Goal: Task Accomplishment & Management: Manage account settings

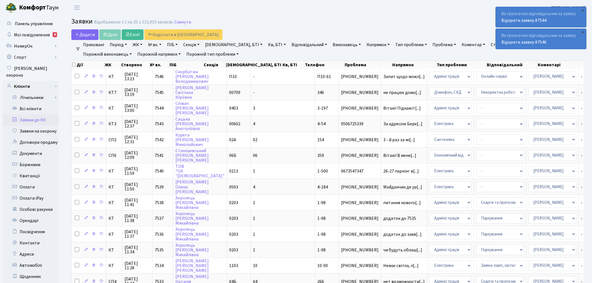
select select "25"
click at [44, 114] on link "Заявки до КК" at bounding box center [31, 119] width 56 height 11
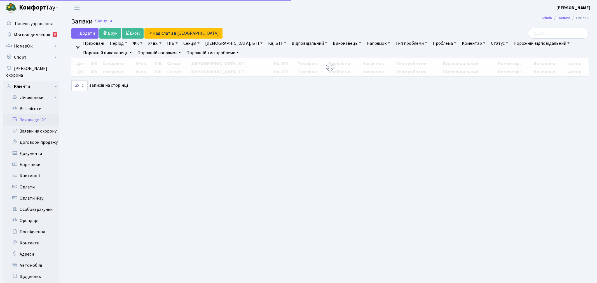
select select "25"
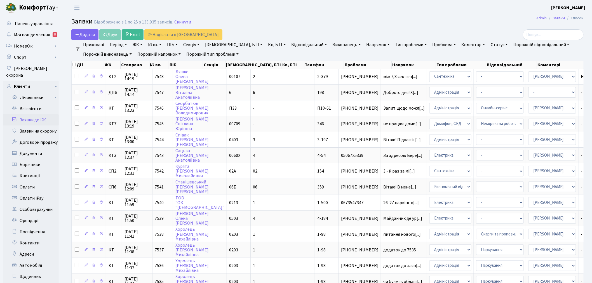
click at [43, 114] on link "Заявки до КК" at bounding box center [31, 119] width 56 height 11
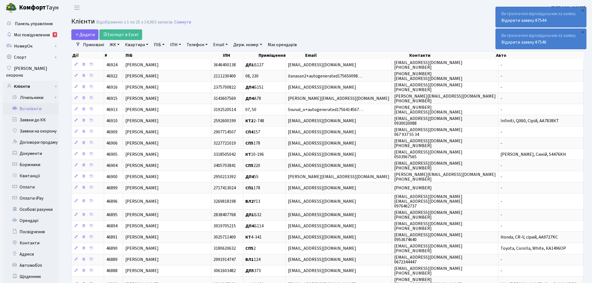
select select "25"
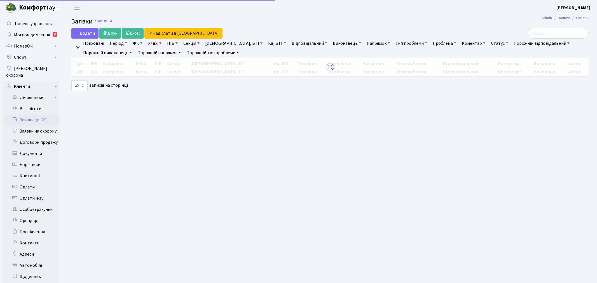
select select "25"
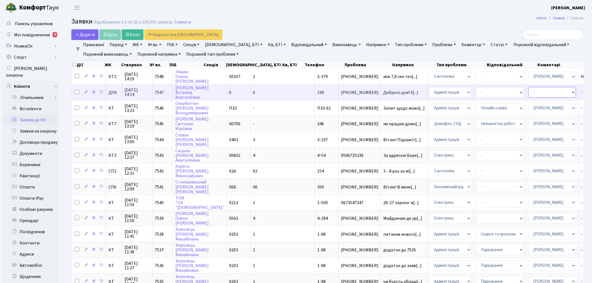
click at [529, 94] on select "- Адміністратор ЖК КТ Вижул В. В. Гордієнко Н.В. Дядюшкін Д.Ю. Кипчук Т. А. Кла…" at bounding box center [553, 92] width 48 height 11
select select "94"
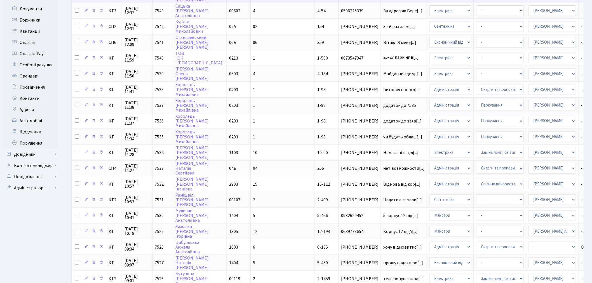
scroll to position [155, 0]
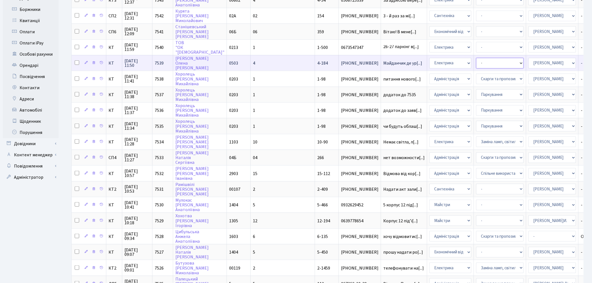
click at [476, 59] on select "- Виклик майстра Монтаж/демонтаж електролічильника Опломбування\розпломбування …" at bounding box center [500, 63] width 48 height 11
select select "40"
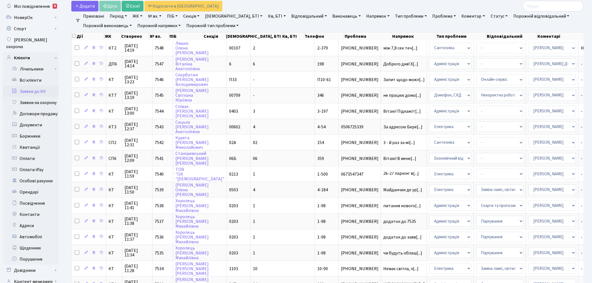
scroll to position [0, 0]
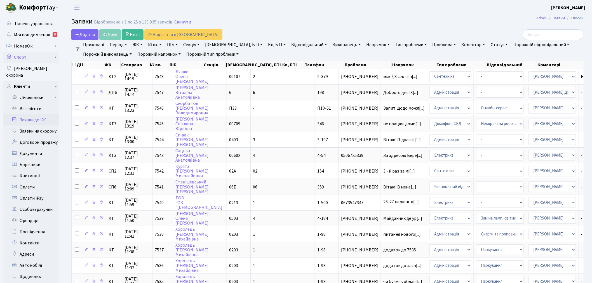
click at [54, 57] on link "Спорт" at bounding box center [31, 57] width 56 height 11
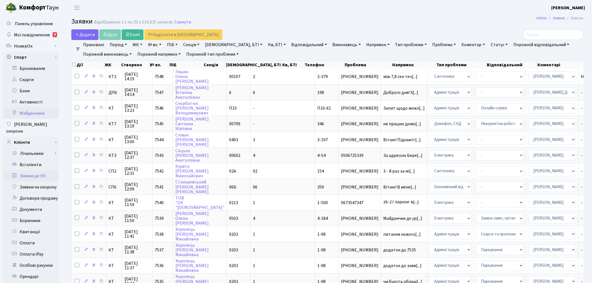
click at [40, 113] on link "Майданчики" at bounding box center [31, 113] width 56 height 11
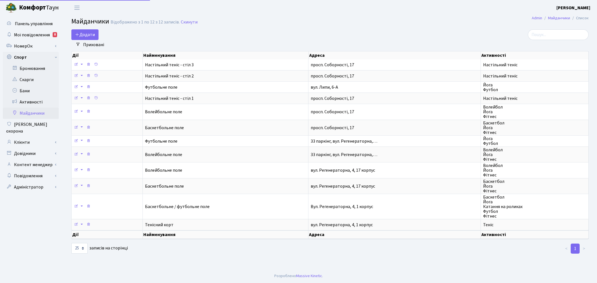
select select "25"
click at [39, 69] on link "Бронювання" at bounding box center [31, 68] width 56 height 11
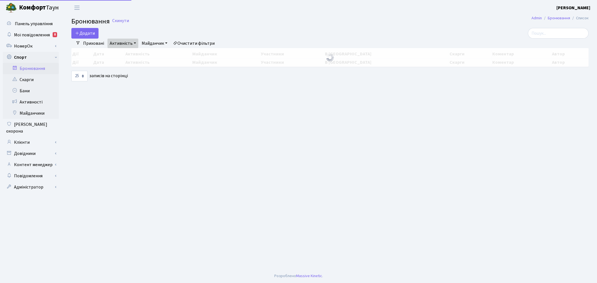
select select "25"
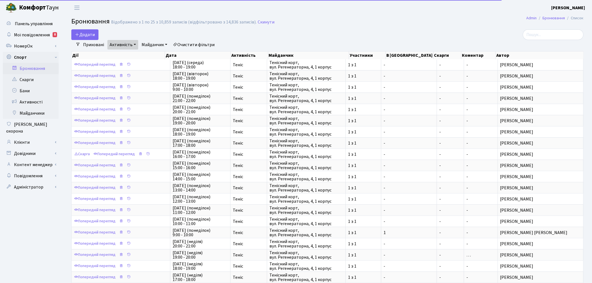
click at [124, 42] on link "Активність" at bounding box center [122, 45] width 31 height 10
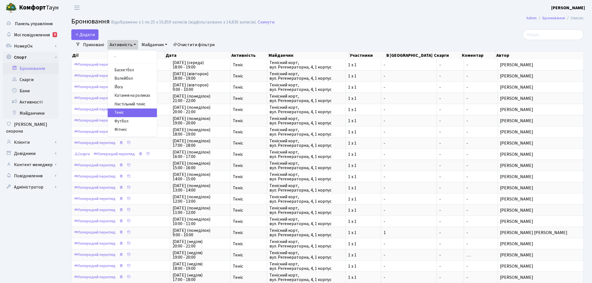
click at [128, 113] on link "Теніс" at bounding box center [132, 113] width 49 height 9
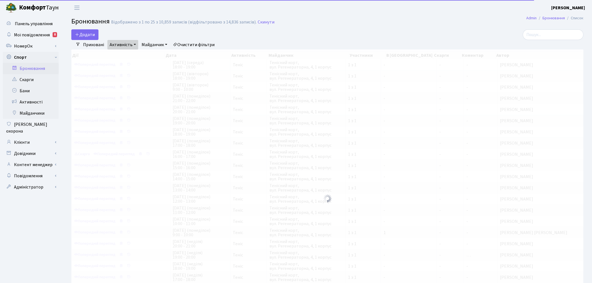
click at [152, 44] on link "Майданчик" at bounding box center [154, 45] width 30 height 10
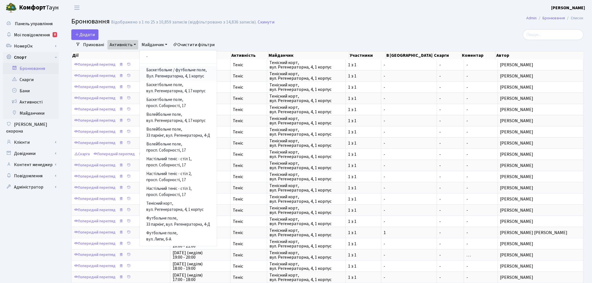
click at [163, 76] on link "Баскетбольне / футбольне поле, Вул. Регенераторна, 4, 1 корпус" at bounding box center [178, 73] width 77 height 15
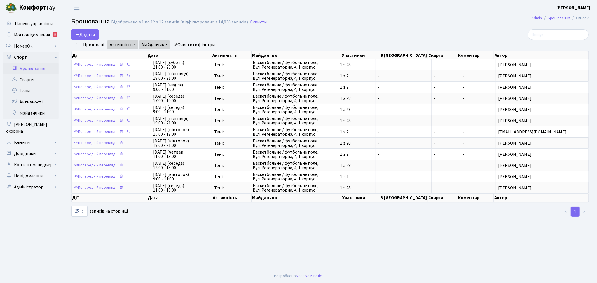
click at [153, 42] on link "Майданчик" at bounding box center [154, 45] width 30 height 10
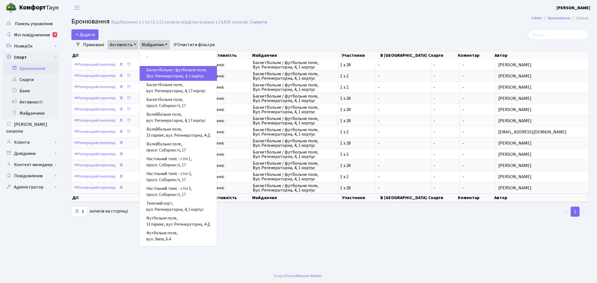
click at [172, 74] on link "Баскетбольне / футбольне поле, Вул. Регенераторна, 4, 1 корпус" at bounding box center [178, 73] width 77 height 15
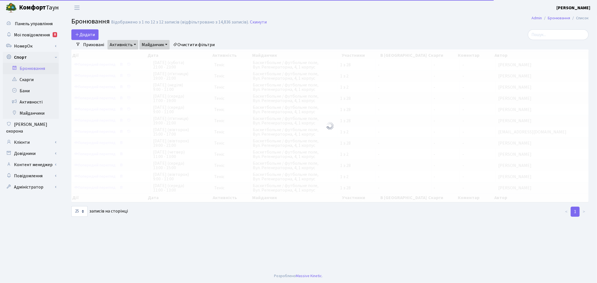
click at [154, 43] on link "Майданчик" at bounding box center [154, 45] width 30 height 10
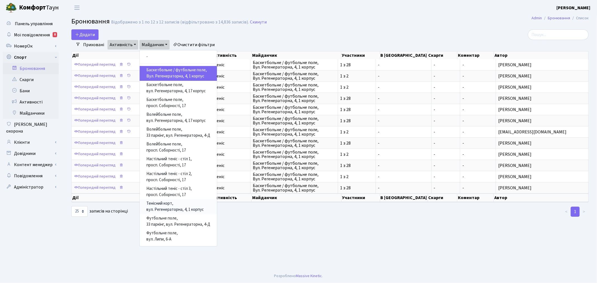
click at [175, 210] on link "Тенісний корт, вул. Регенераторна, 4, 1 корпус" at bounding box center [178, 207] width 77 height 15
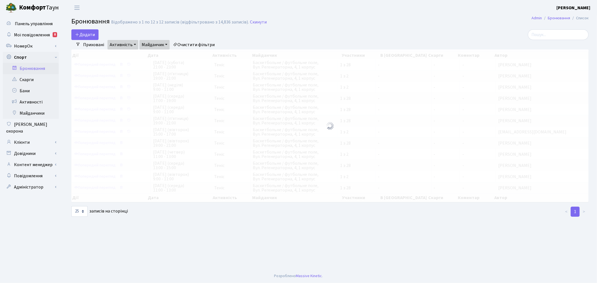
click at [160, 42] on link "Майданчик" at bounding box center [154, 45] width 30 height 10
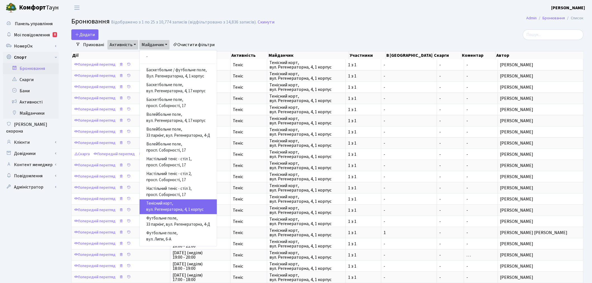
click at [205, 211] on link "Тенісний корт, вул. Регенераторна, 4, 1 корпус" at bounding box center [178, 207] width 77 height 15
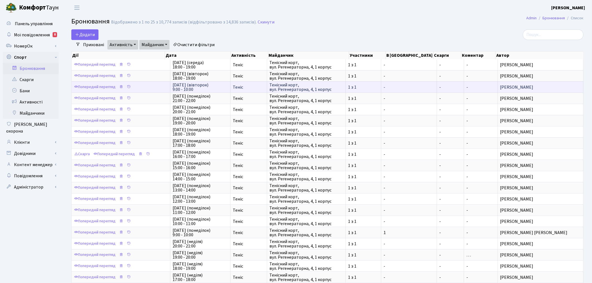
click at [506, 86] on span "Максим Мамонтов" at bounding box center [540, 87] width 81 height 4
click at [311, 88] on span "Тенісний корт, вул. Регенераторна, 4, 1 корпус" at bounding box center [307, 87] width 74 height 9
click at [90, 88] on link "Попередній перегляд" at bounding box center [95, 87] width 44 height 9
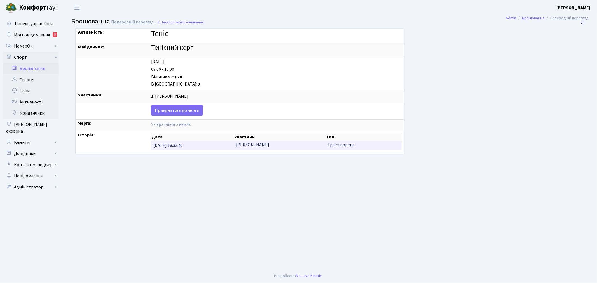
click at [249, 146] on td "[PERSON_NAME]" at bounding box center [280, 145] width 92 height 9
click at [249, 146] on td "Максим Мамонтов" at bounding box center [280, 145] width 92 height 9
click at [180, 145] on td "31.08.2025 18:33:40" at bounding box center [192, 145] width 83 height 9
click at [180, 146] on td "31.08.2025 18:33:40" at bounding box center [192, 145] width 83 height 9
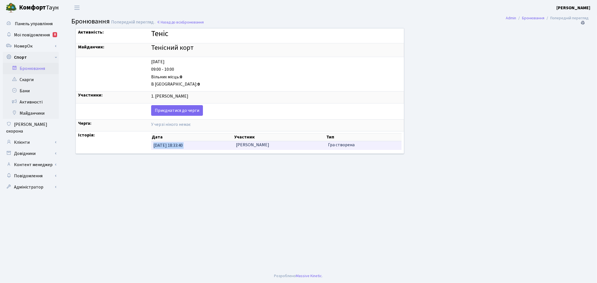
click at [180, 146] on td "31.08.2025 18:33:40" at bounding box center [192, 145] width 83 height 9
click at [169, 146] on td "31.08.2025 18:33:40" at bounding box center [192, 145] width 83 height 9
click at [175, 22] on link "Назад до всіх Бронювання" at bounding box center [180, 22] width 47 height 5
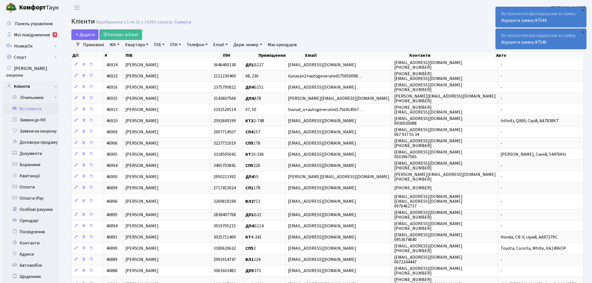
select select "25"
click at [583, 11] on div "×" at bounding box center [583, 11] width 6 height 6
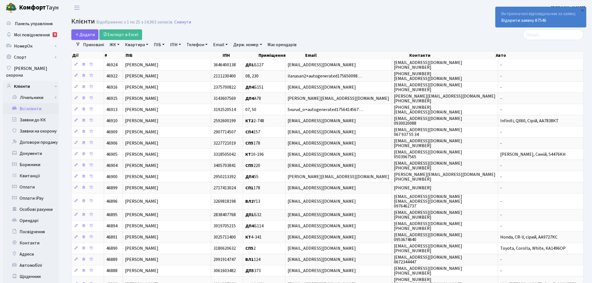
click at [586, 33] on div at bounding box center [502, 34] width 174 height 11
click at [556, 34] on input "search" at bounding box center [553, 34] width 61 height 11
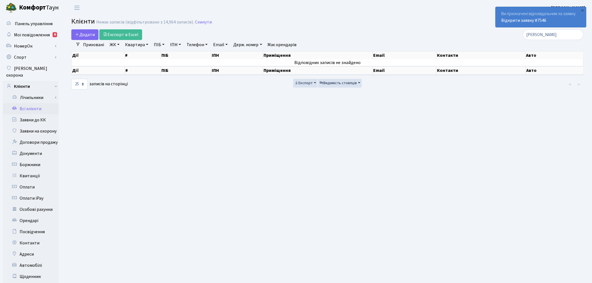
click at [86, 43] on link "Приховані" at bounding box center [93, 45] width 25 height 10
click at [94, 45] on link "Приховані" at bounding box center [93, 45] width 25 height 10
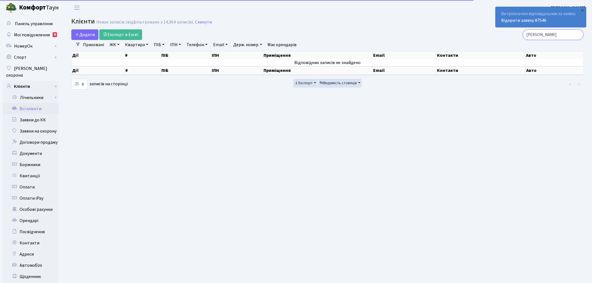
drag, startPoint x: 557, startPoint y: 35, endPoint x: 552, endPoint y: 35, distance: 5.0
click at [557, 35] on input "максим мамо" at bounding box center [553, 34] width 61 height 11
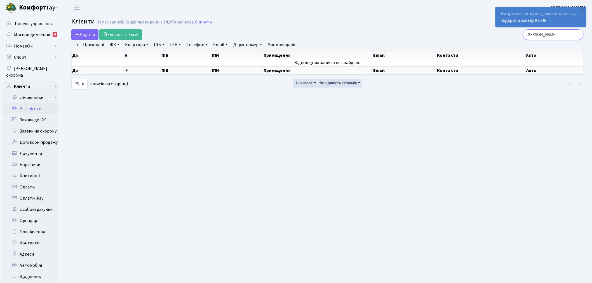
click at [549, 35] on input "максим мамо" at bounding box center [553, 34] width 61 height 11
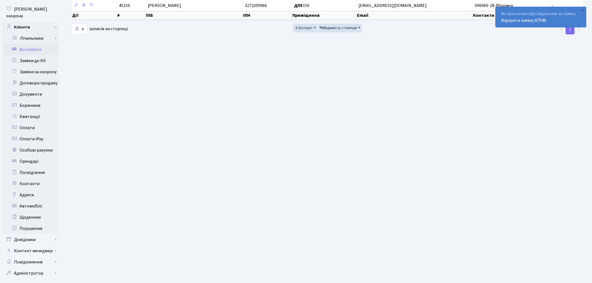
scroll to position [62, 0]
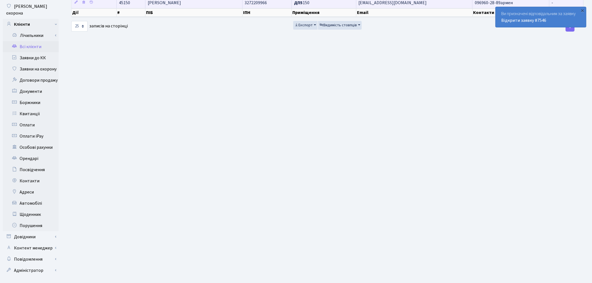
type input "мамо"
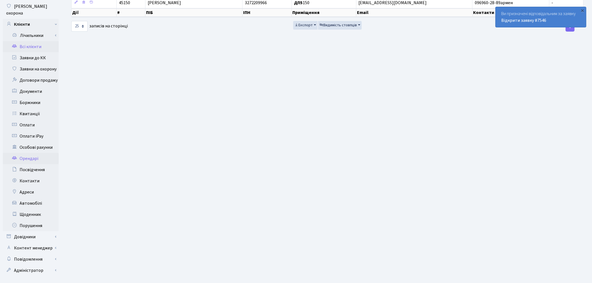
click at [38, 154] on link "Орендарі" at bounding box center [31, 158] width 56 height 11
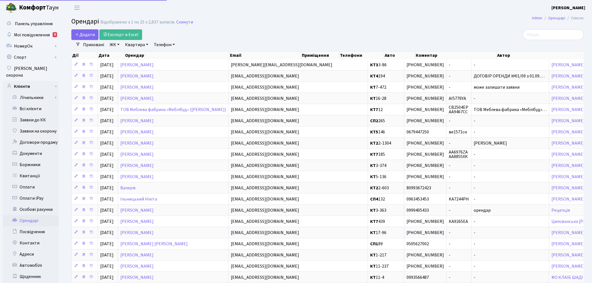
select select "25"
click at [114, 43] on link "ЖК" at bounding box center [114, 45] width 14 height 10
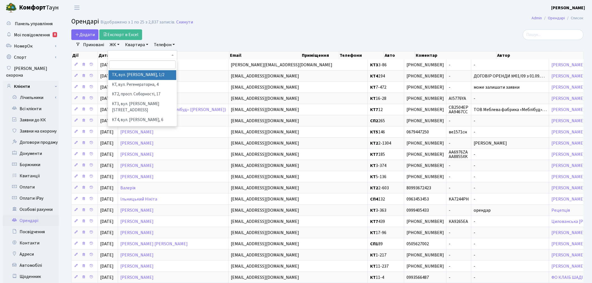
click at [557, 29] on main "Admin Орендарі Список Орендарі Відображено з 1 по 25 з 2,837 записів. Скинути Д…" at bounding box center [327, 189] width 529 height 348
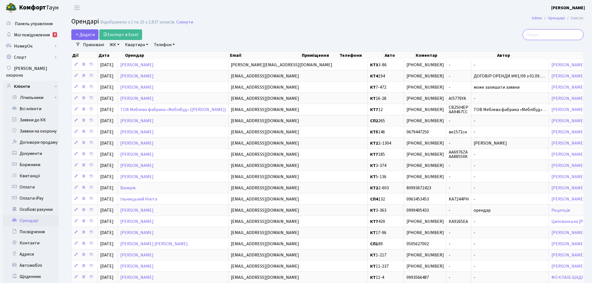
click at [556, 30] on input "search" at bounding box center [553, 34] width 61 height 11
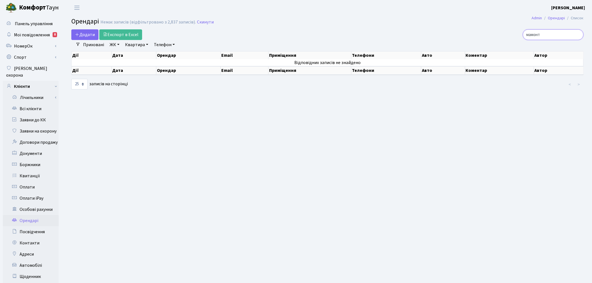
type input "мамонт"
click at [101, 45] on link "Приховані" at bounding box center [93, 45] width 25 height 10
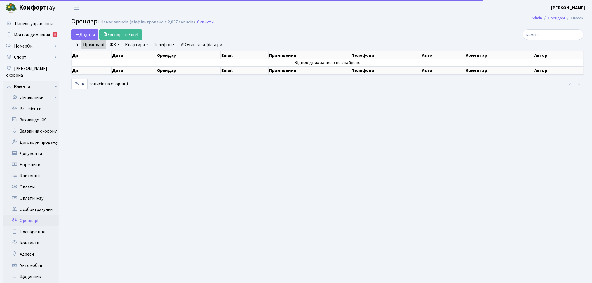
click at [101, 45] on link "Приховані" at bounding box center [93, 45] width 25 height 10
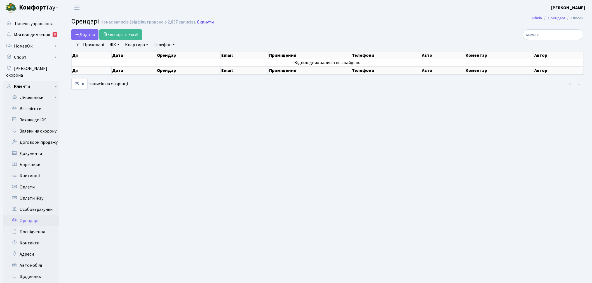
click at [203, 22] on link "Скинути" at bounding box center [205, 22] width 17 height 5
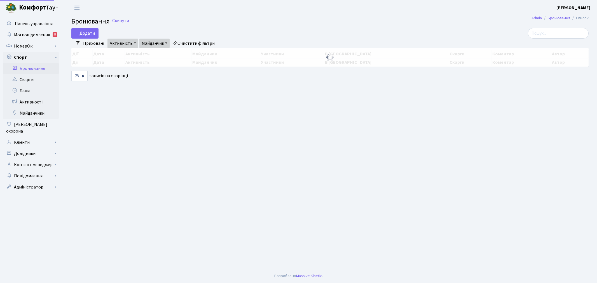
select select "25"
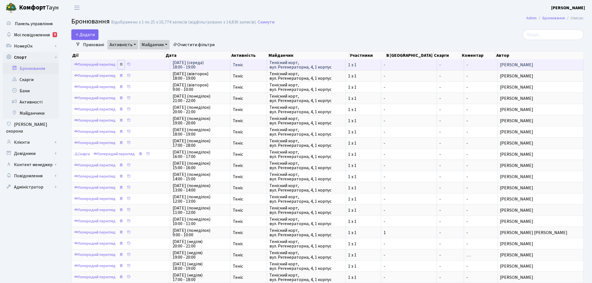
click at [122, 64] on icon at bounding box center [121, 64] width 4 height 4
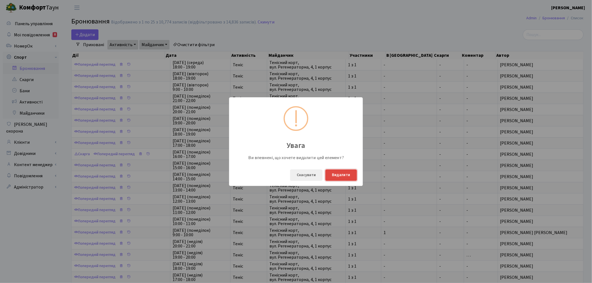
click at [345, 174] on button "Видалити" at bounding box center [342, 175] width 32 height 11
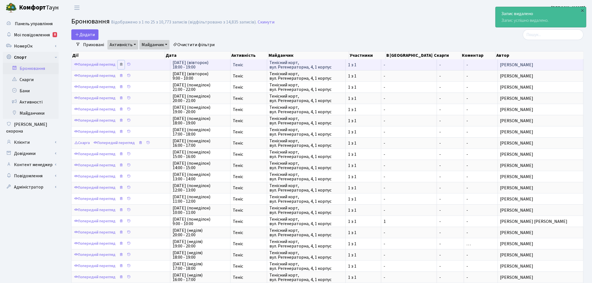
click at [121, 65] on icon at bounding box center [121, 64] width 4 height 4
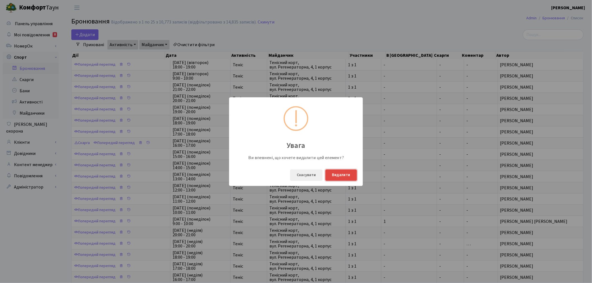
click at [335, 177] on button "Видалити" at bounding box center [342, 175] width 32 height 11
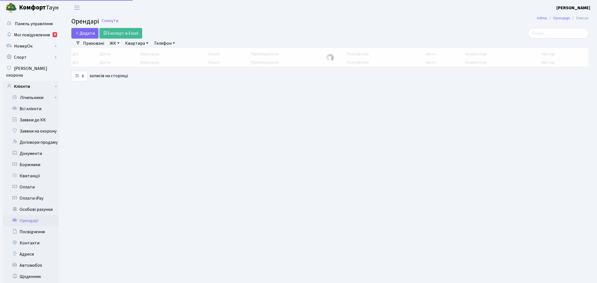
select select "25"
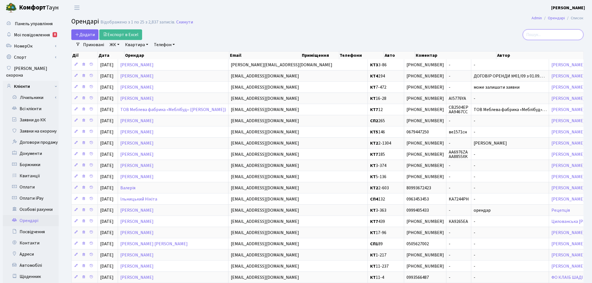
click at [544, 35] on input "search" at bounding box center [553, 34] width 61 height 11
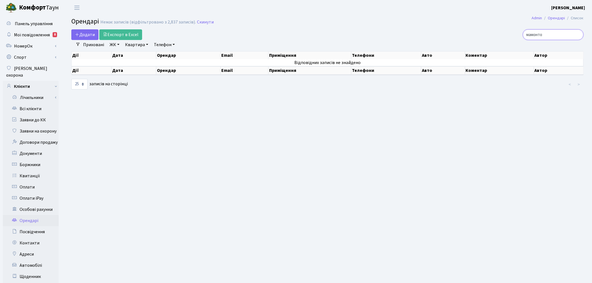
click at [535, 33] on input "мамонто" at bounding box center [553, 34] width 61 height 11
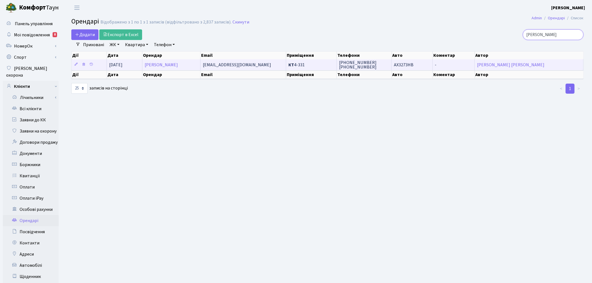
type input "максим мамонто"
drag, startPoint x: 259, startPoint y: 64, endPoint x: 203, endPoint y: 60, distance: 56.4
click at [203, 60] on td "[EMAIL_ADDRESS][DOMAIN_NAME]" at bounding box center [244, 64] width 86 height 11
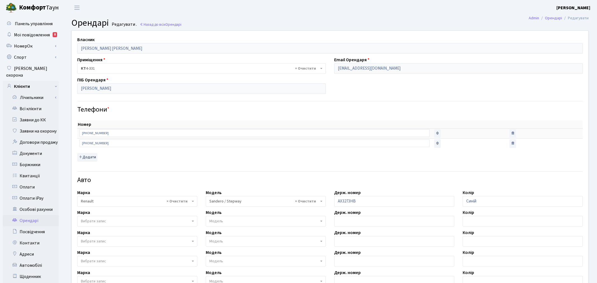
select select "2037"
drag, startPoint x: 398, startPoint y: 70, endPoint x: 322, endPoint y: 67, distance: 75.6
click at [322, 67] on div "Власник Рабовський Олександр Олексійович Приміщення - <b>КТ</b>&nbsp;&nbsp;&nbs…" at bounding box center [327, 202] width 520 height 343
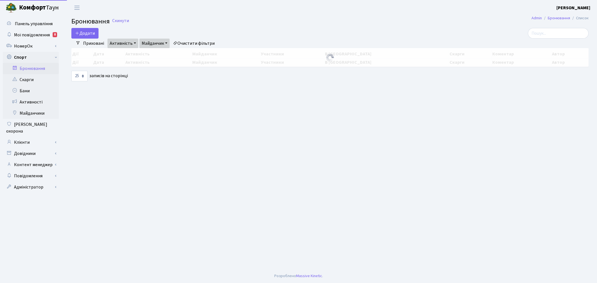
select select "25"
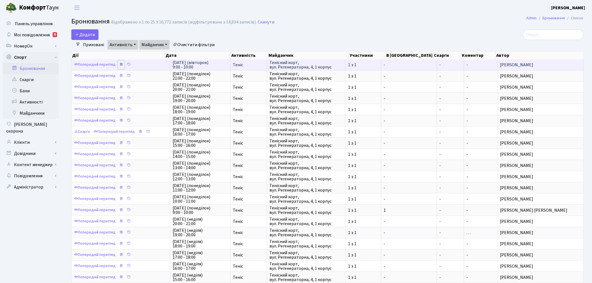
click at [122, 63] on icon at bounding box center [121, 64] width 4 height 4
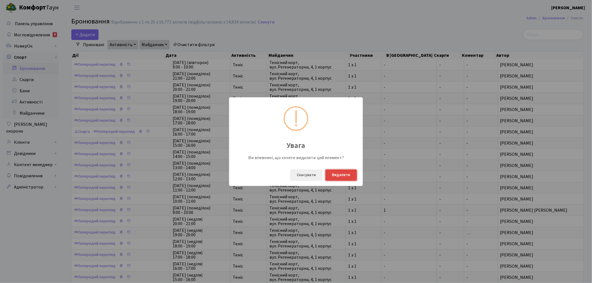
click at [336, 175] on button "Видалити" at bounding box center [342, 175] width 32 height 11
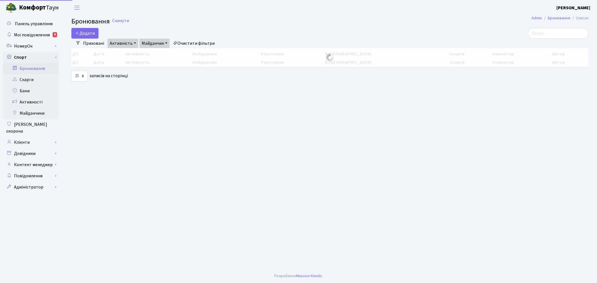
select select "25"
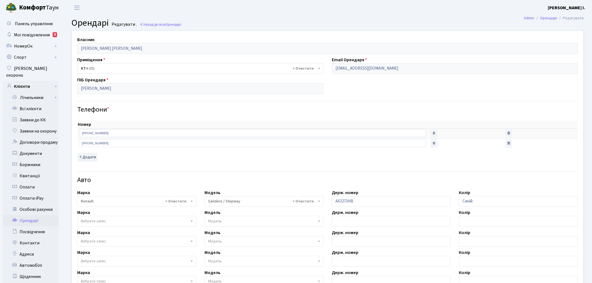
select select "2037"
click at [31, 105] on link "Всі клієнти" at bounding box center [31, 108] width 56 height 11
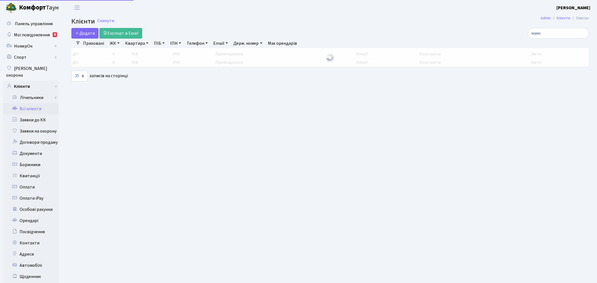
select select "25"
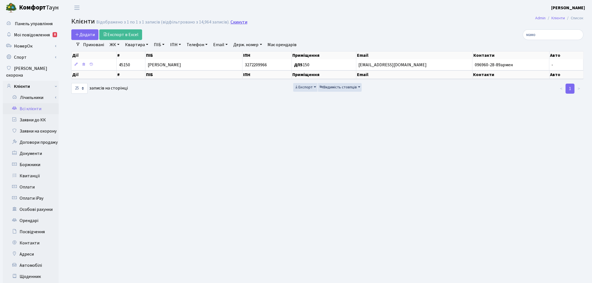
click at [231, 23] on link "Скинути" at bounding box center [239, 22] width 17 height 5
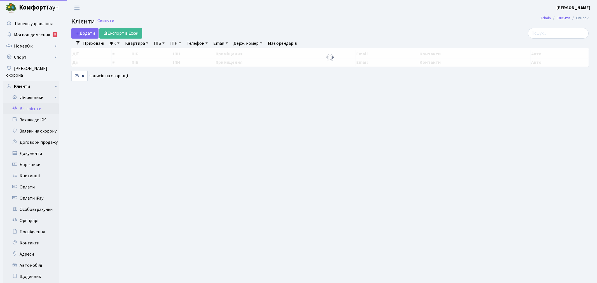
select select "25"
click at [547, 32] on input "search" at bounding box center [553, 33] width 61 height 11
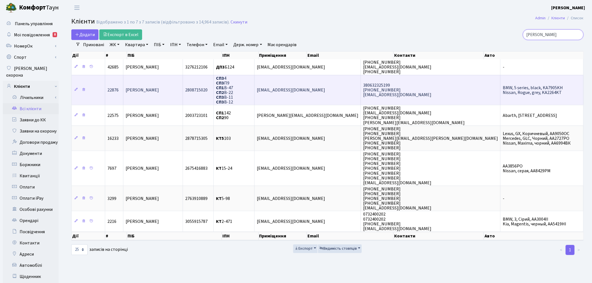
type input "[PERSON_NAME]"
click at [359, 90] on td "[EMAIL_ADDRESS][DOMAIN_NAME]" at bounding box center [308, 90] width 106 height 30
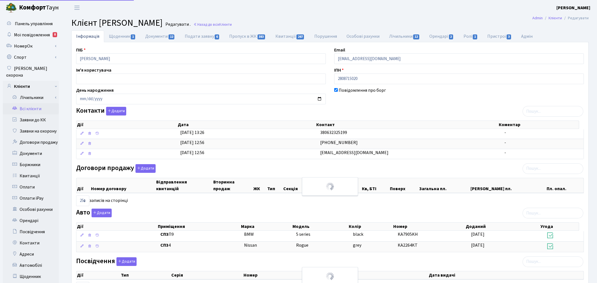
select select "25"
